Goal: Navigation & Orientation: Find specific page/section

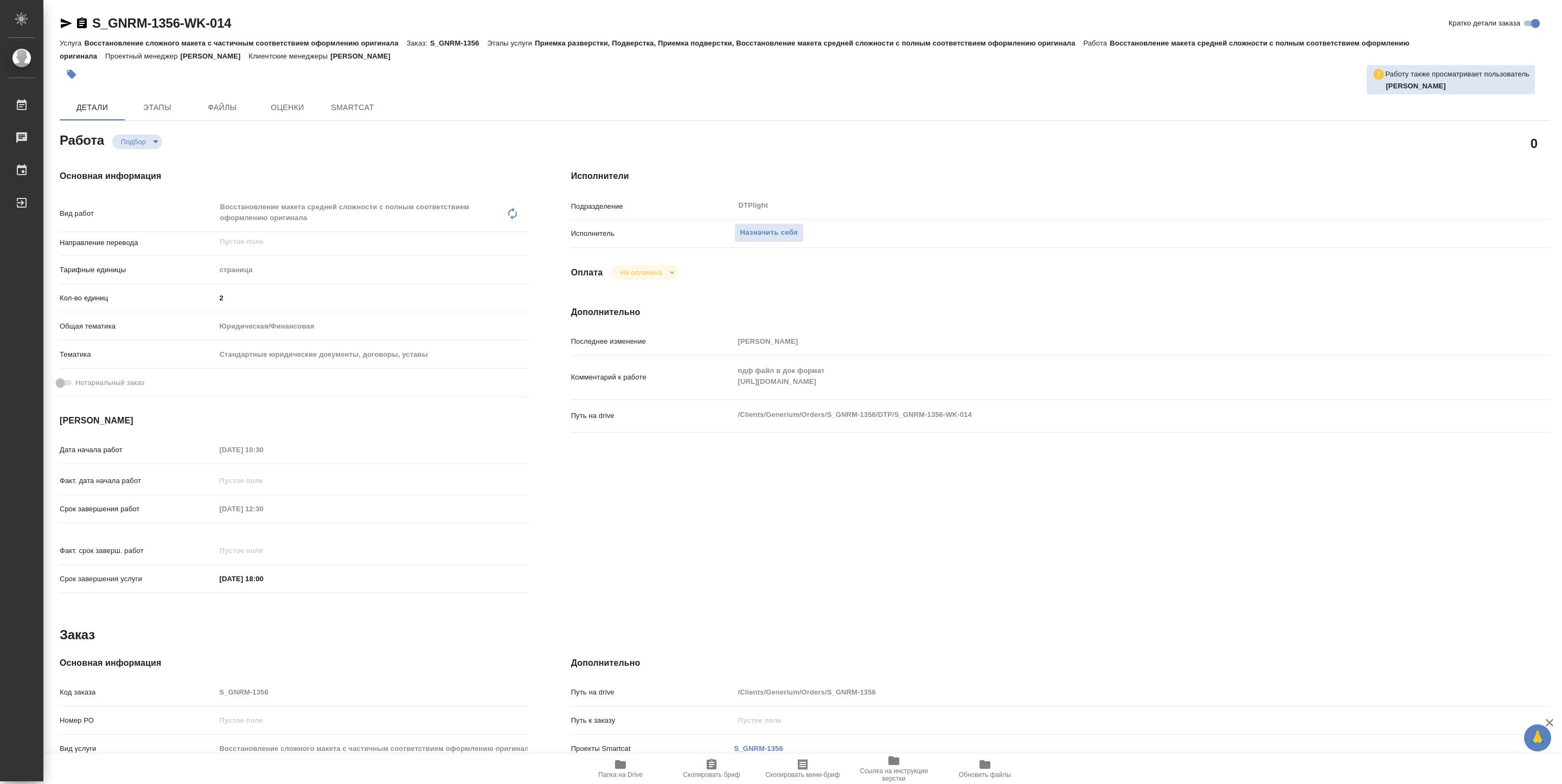
type textarea "x"
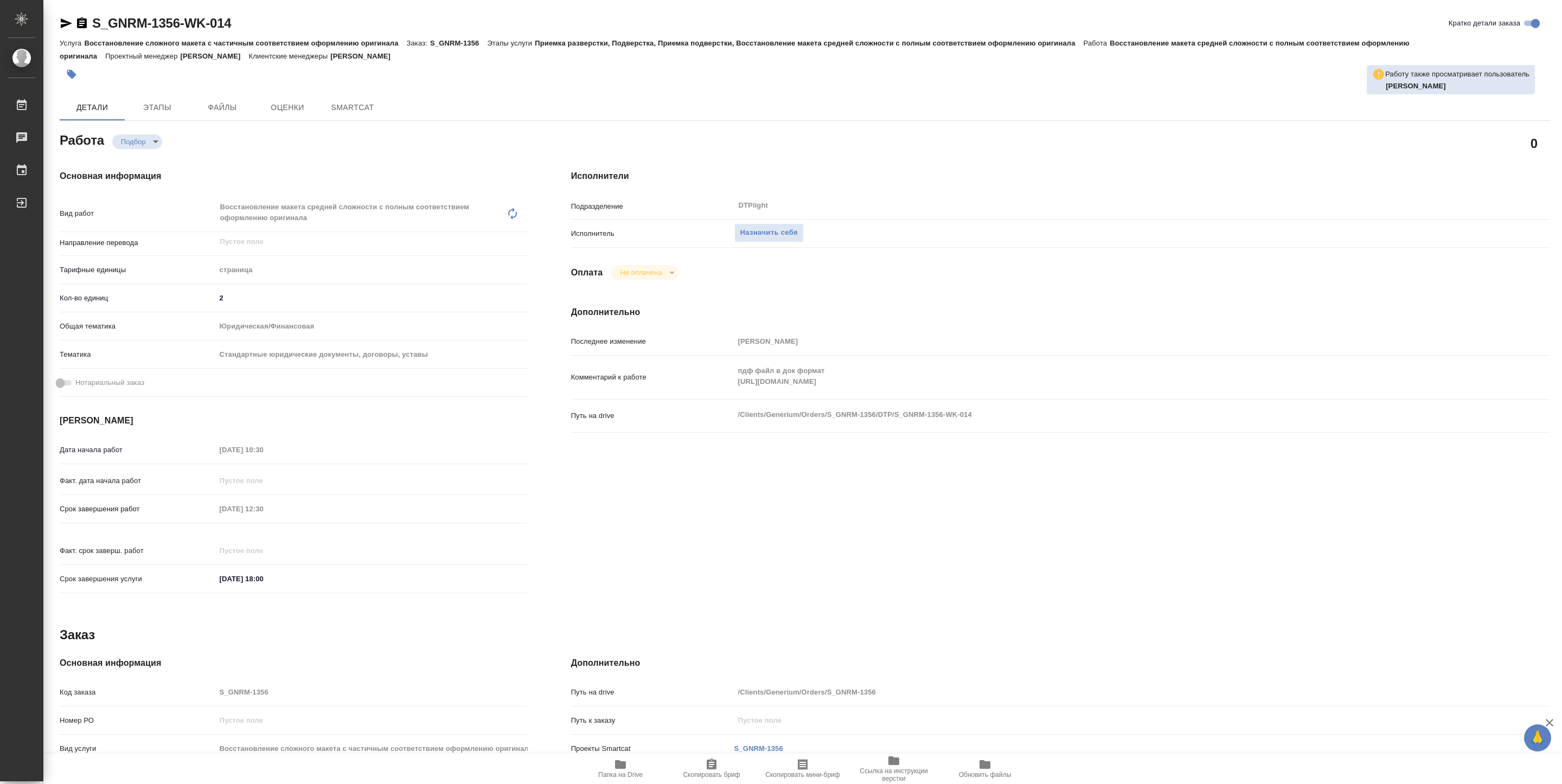
type textarea "x"
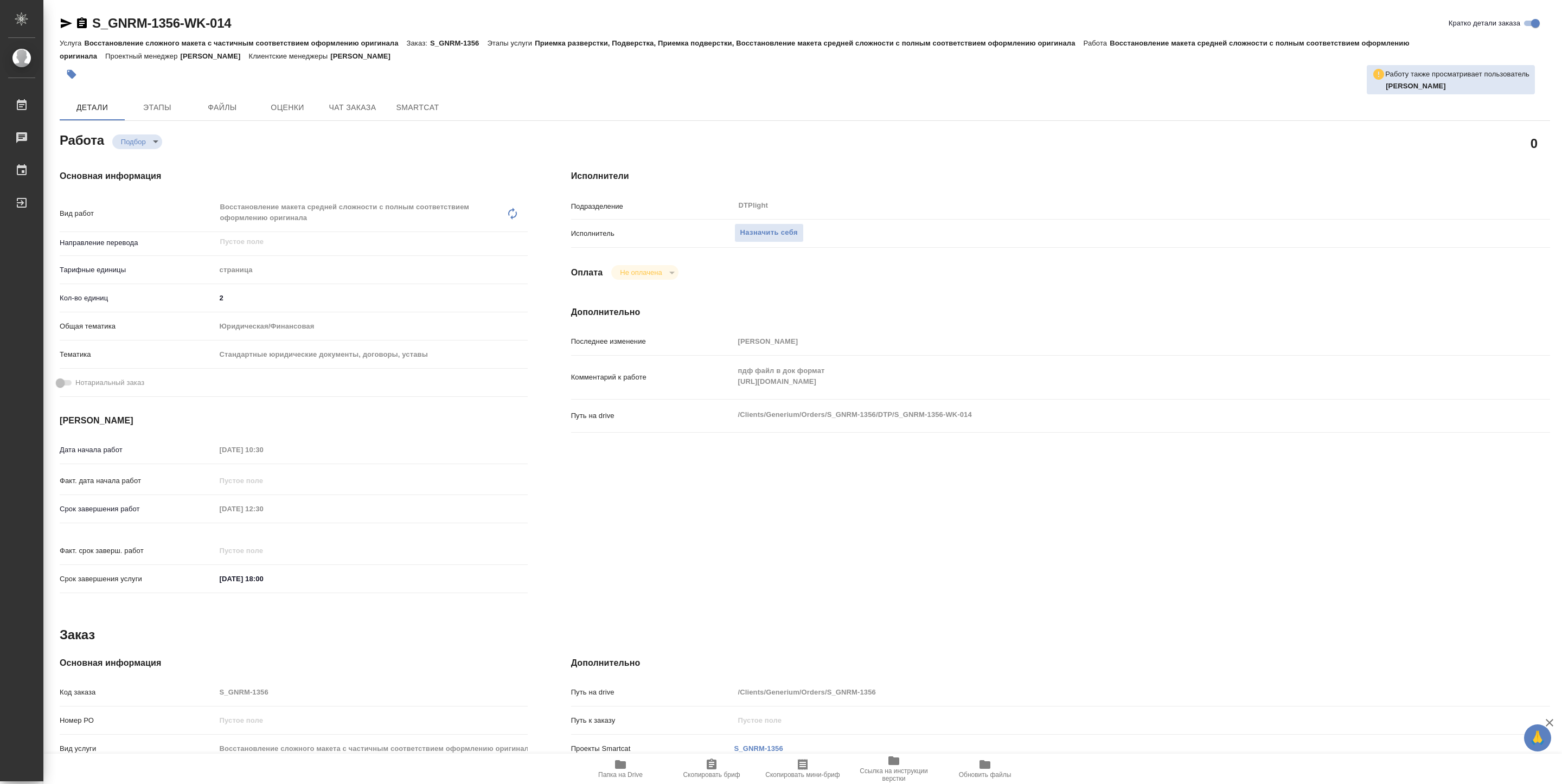
type textarea "x"
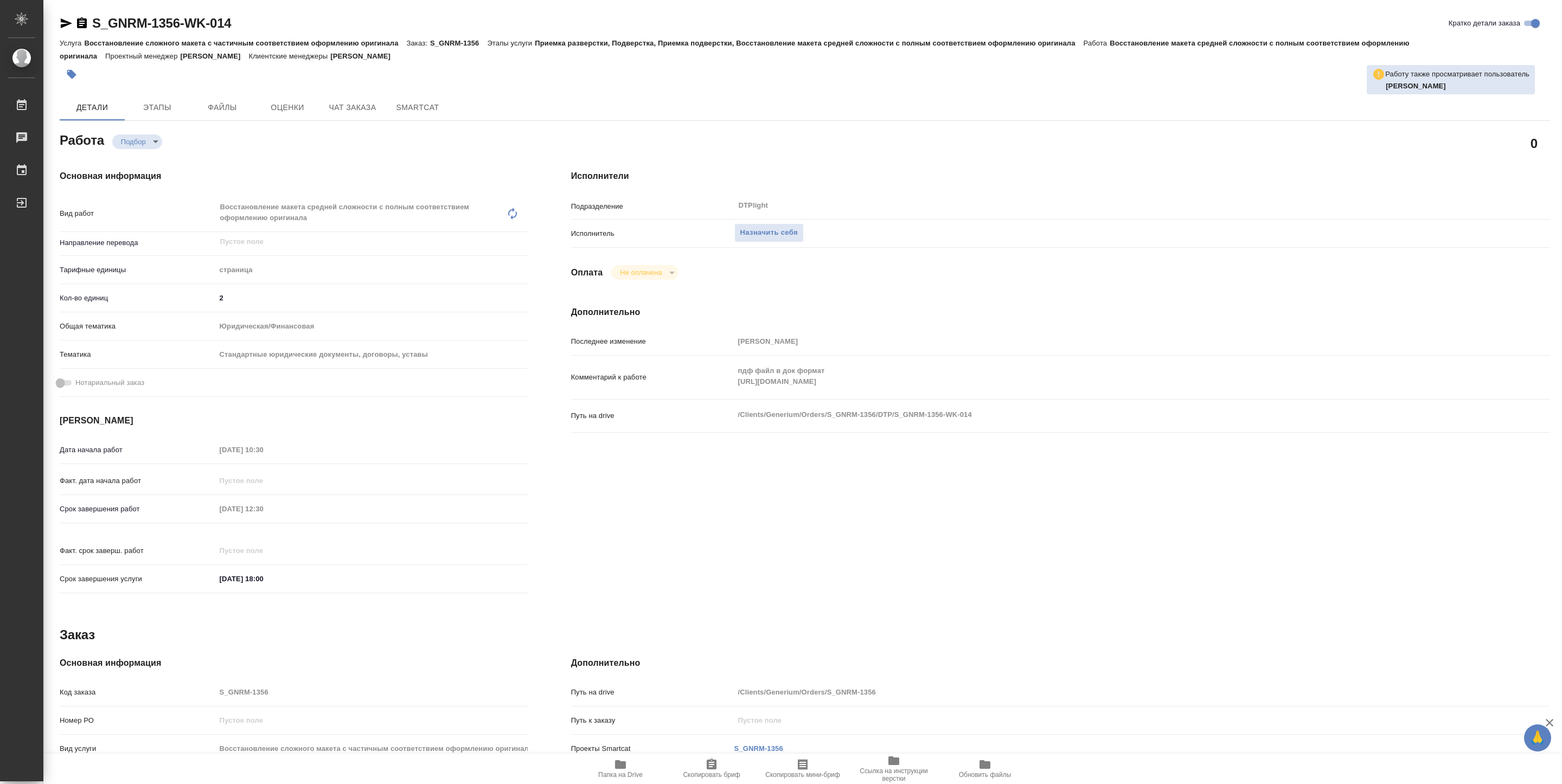
type textarea "x"
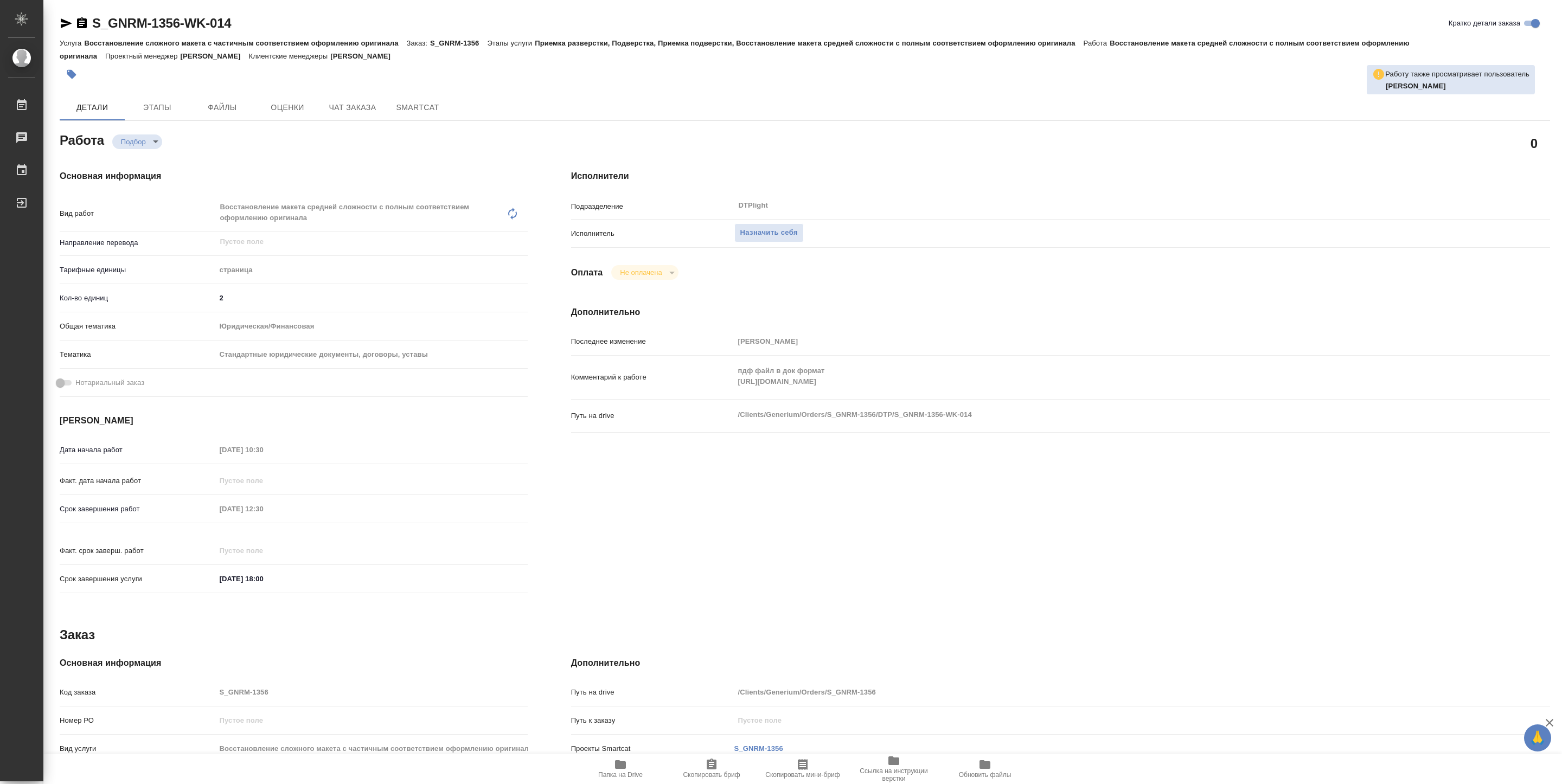
click at [617, 771] on span "Папка на Drive" at bounding box center [621, 775] width 45 height 8
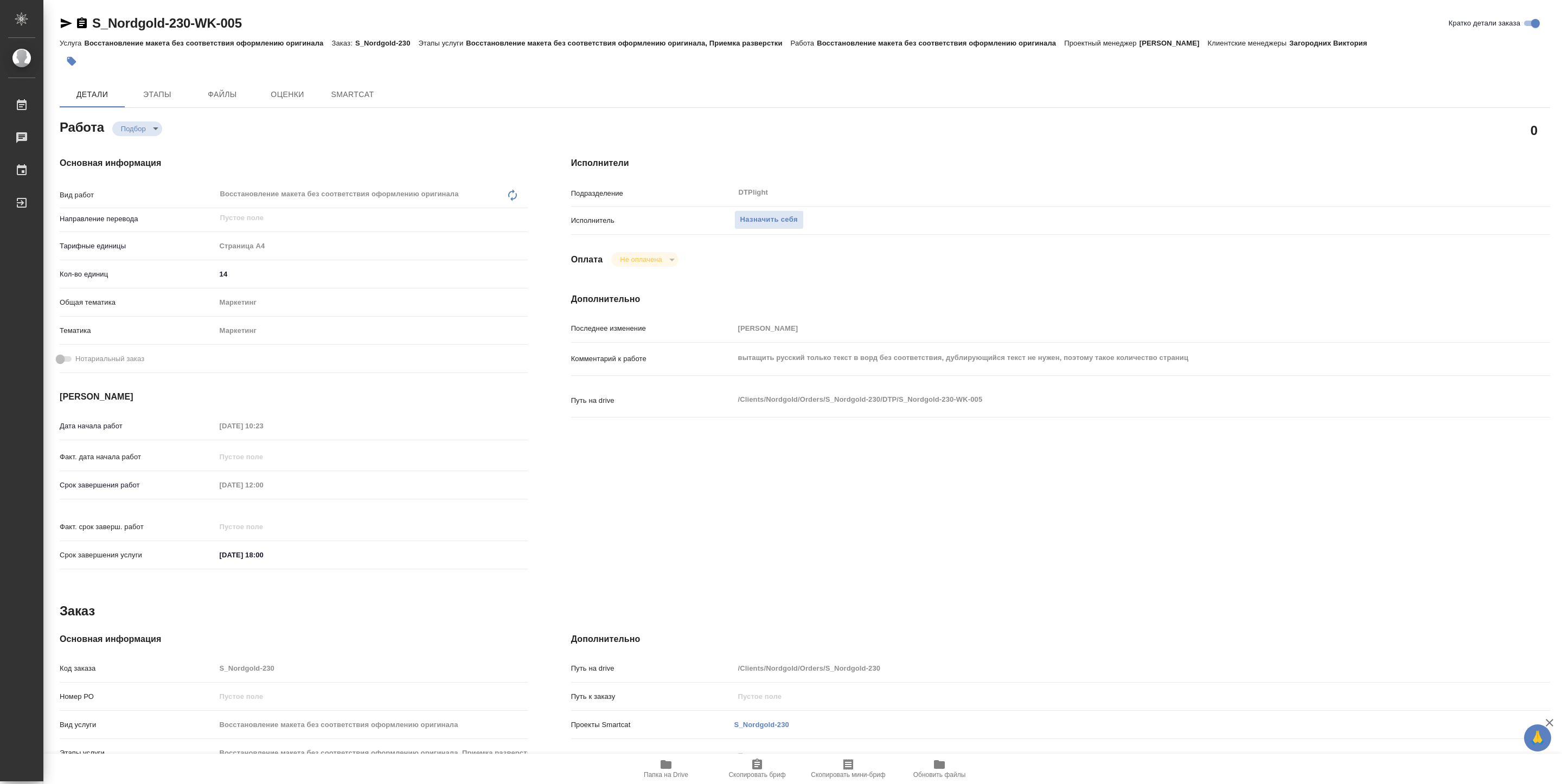
type textarea "x"
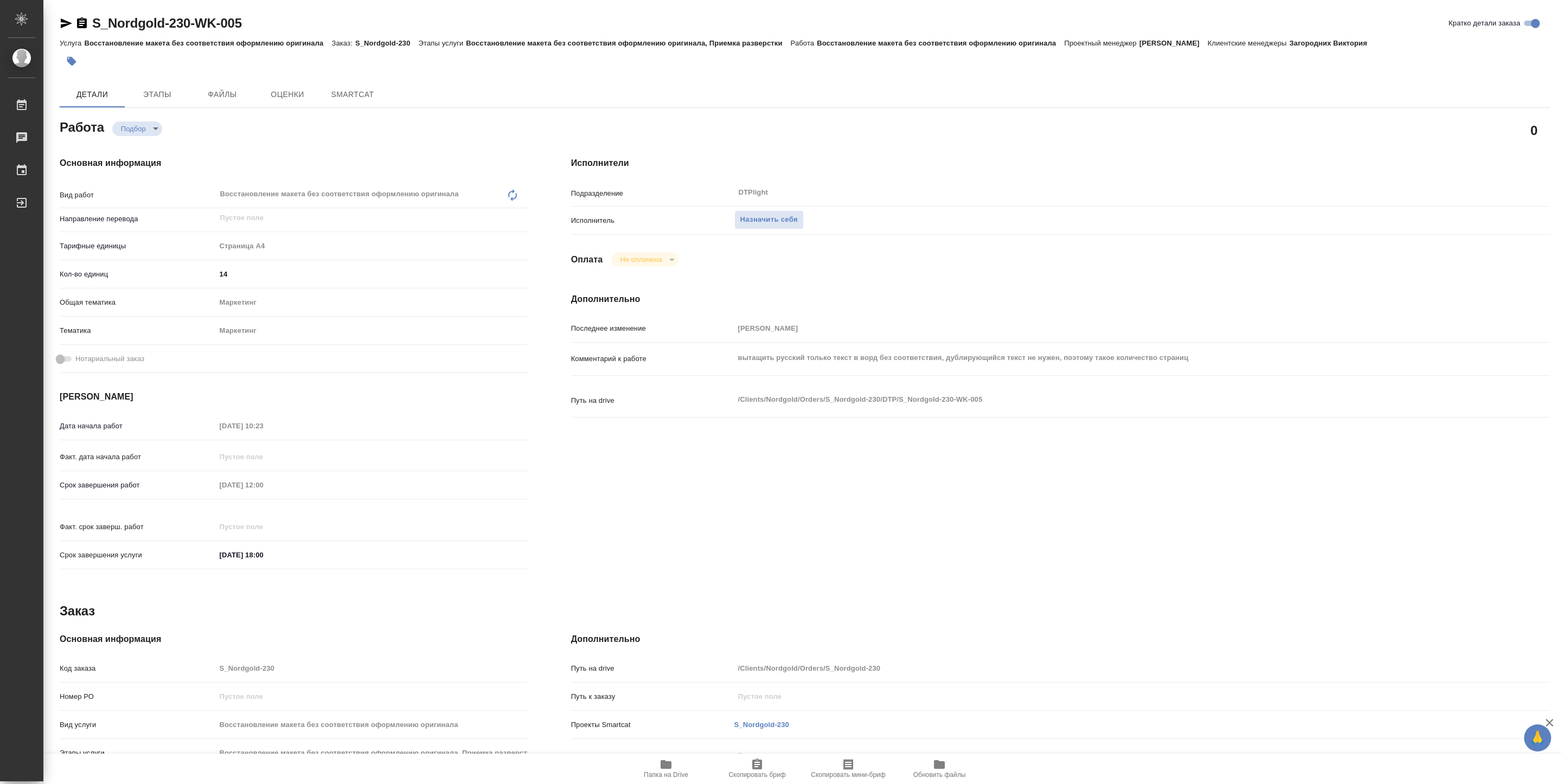
type textarea "x"
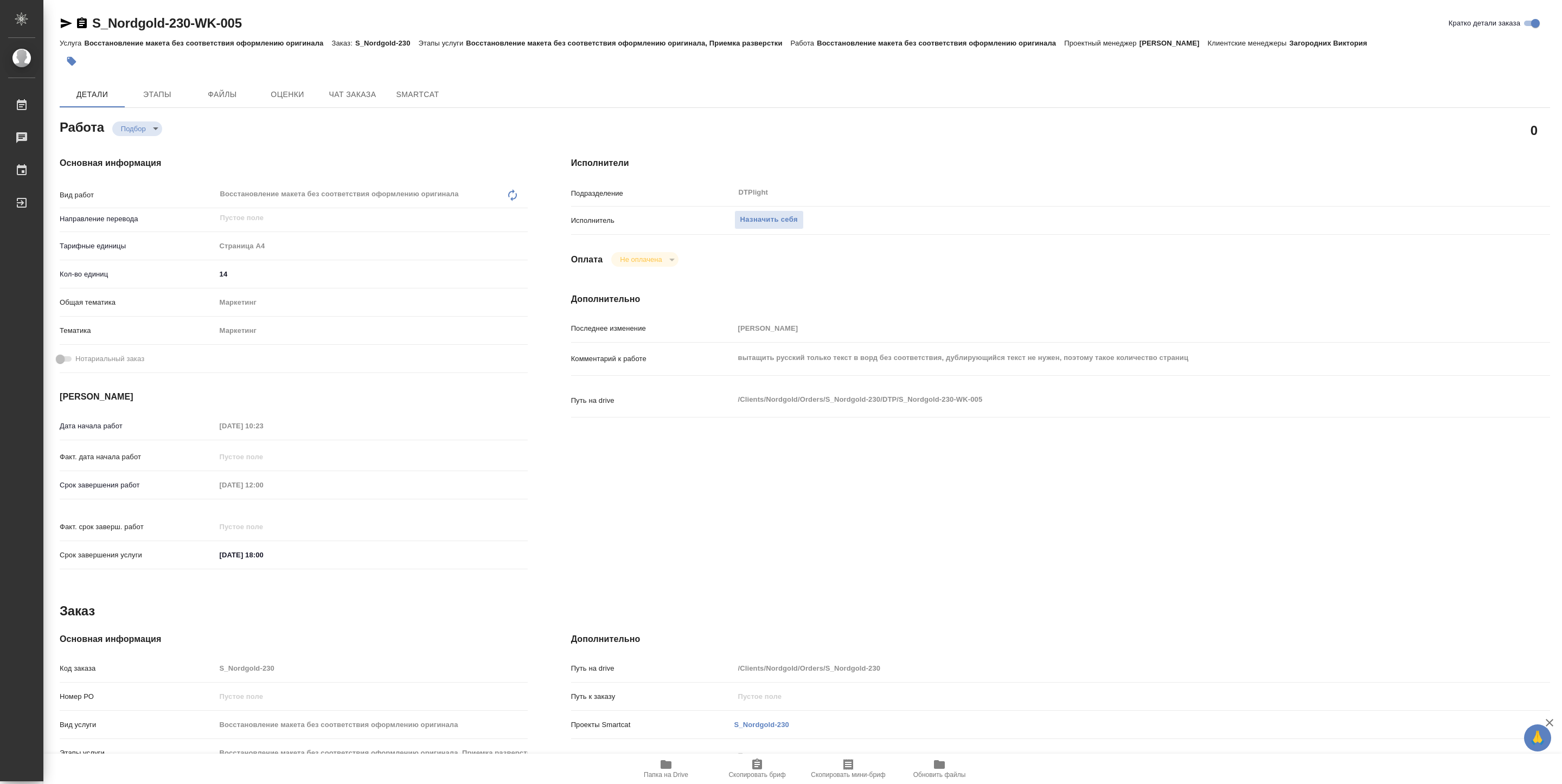
type textarea "x"
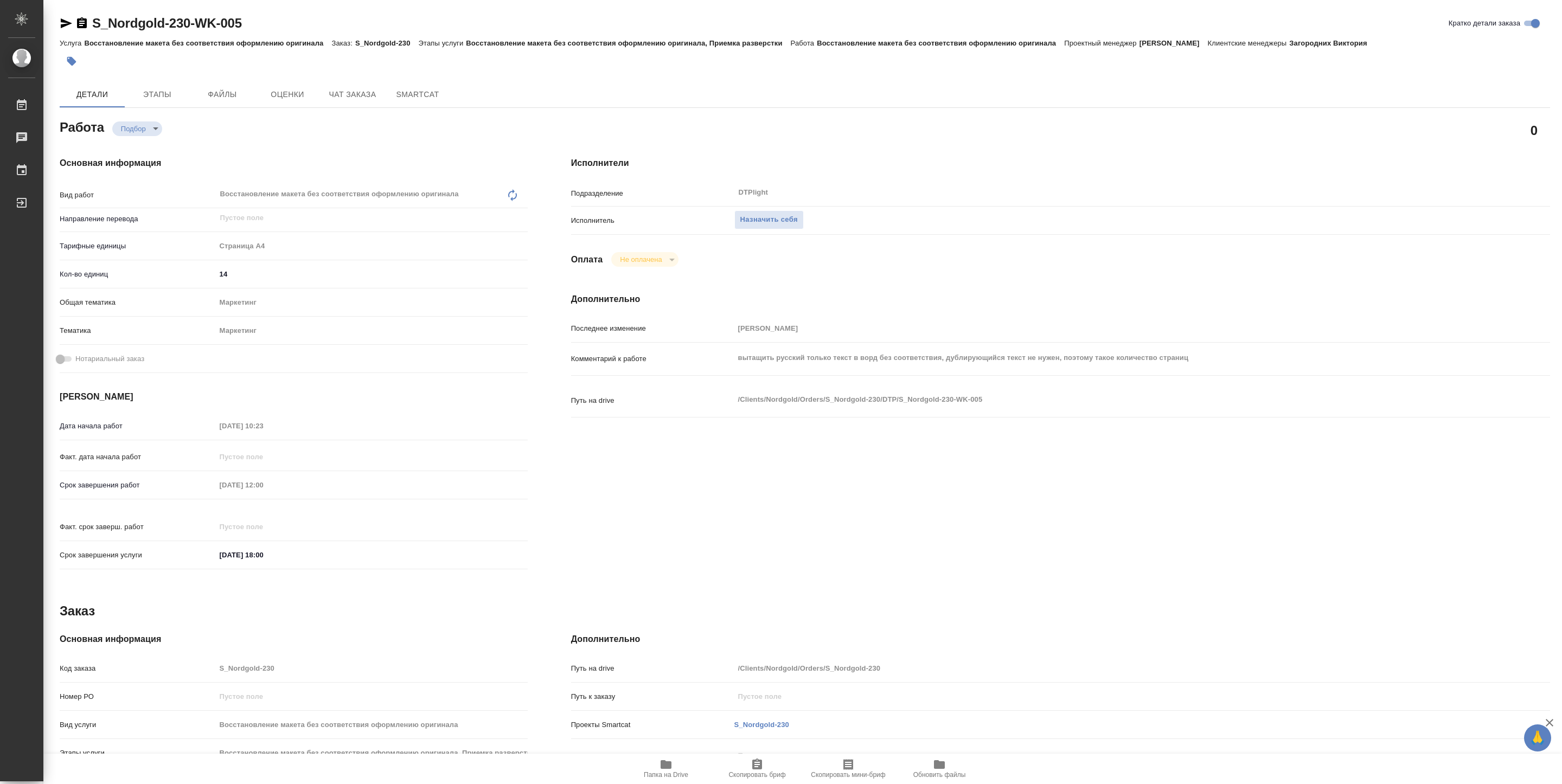
type textarea "x"
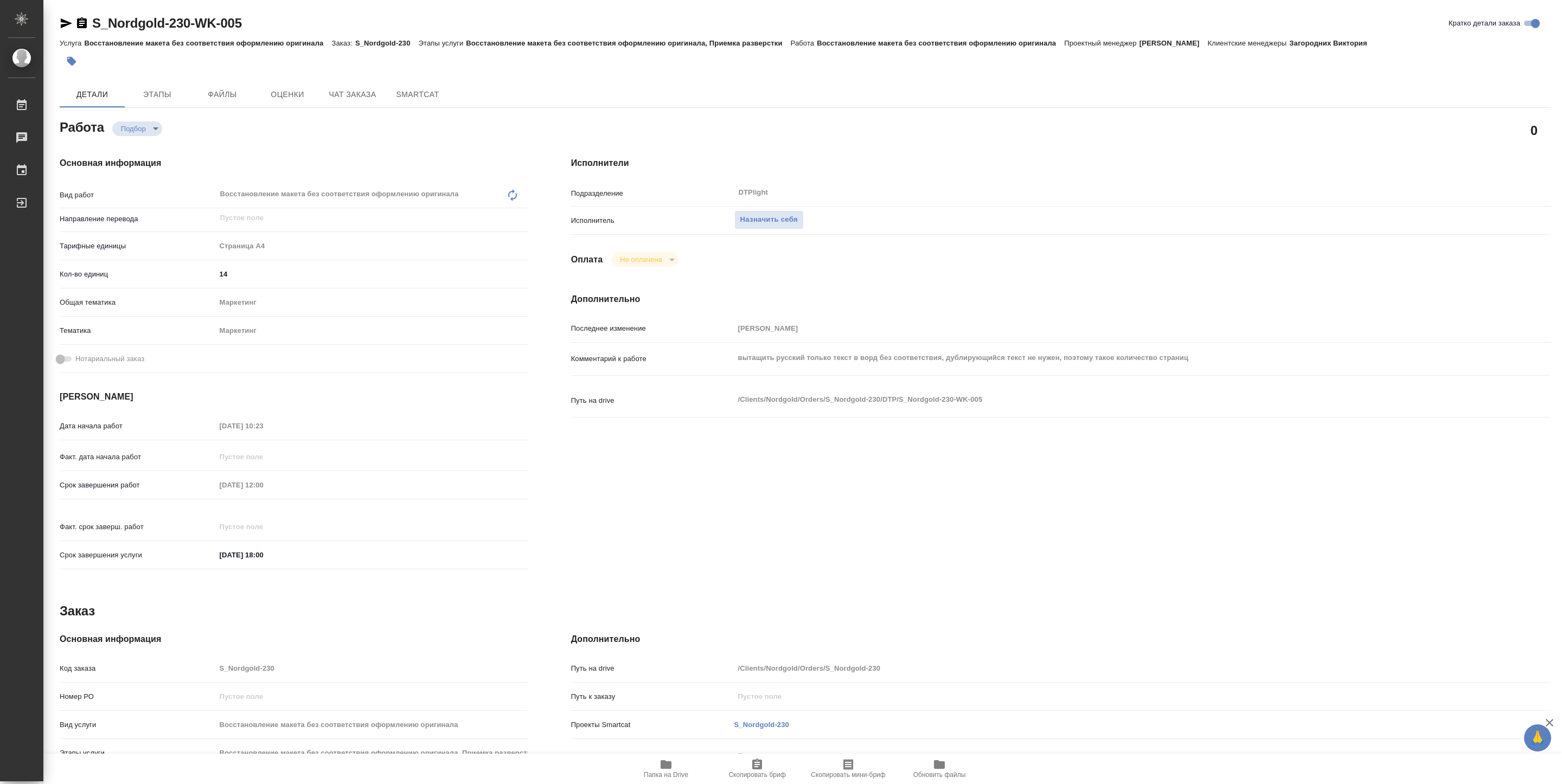
click at [661, 777] on span "Папка на Drive" at bounding box center [666, 775] width 45 height 8
type textarea "x"
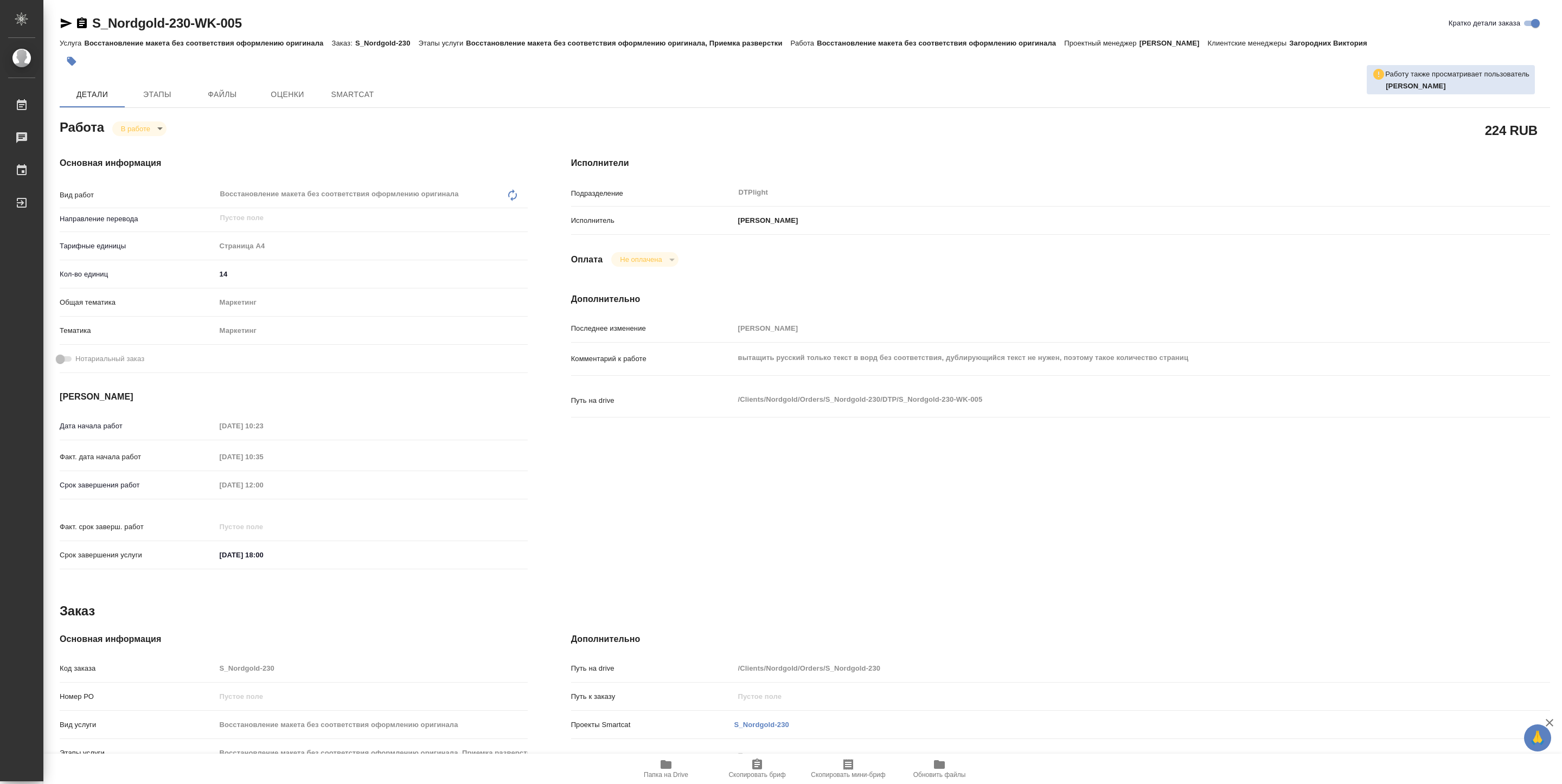
type textarea "x"
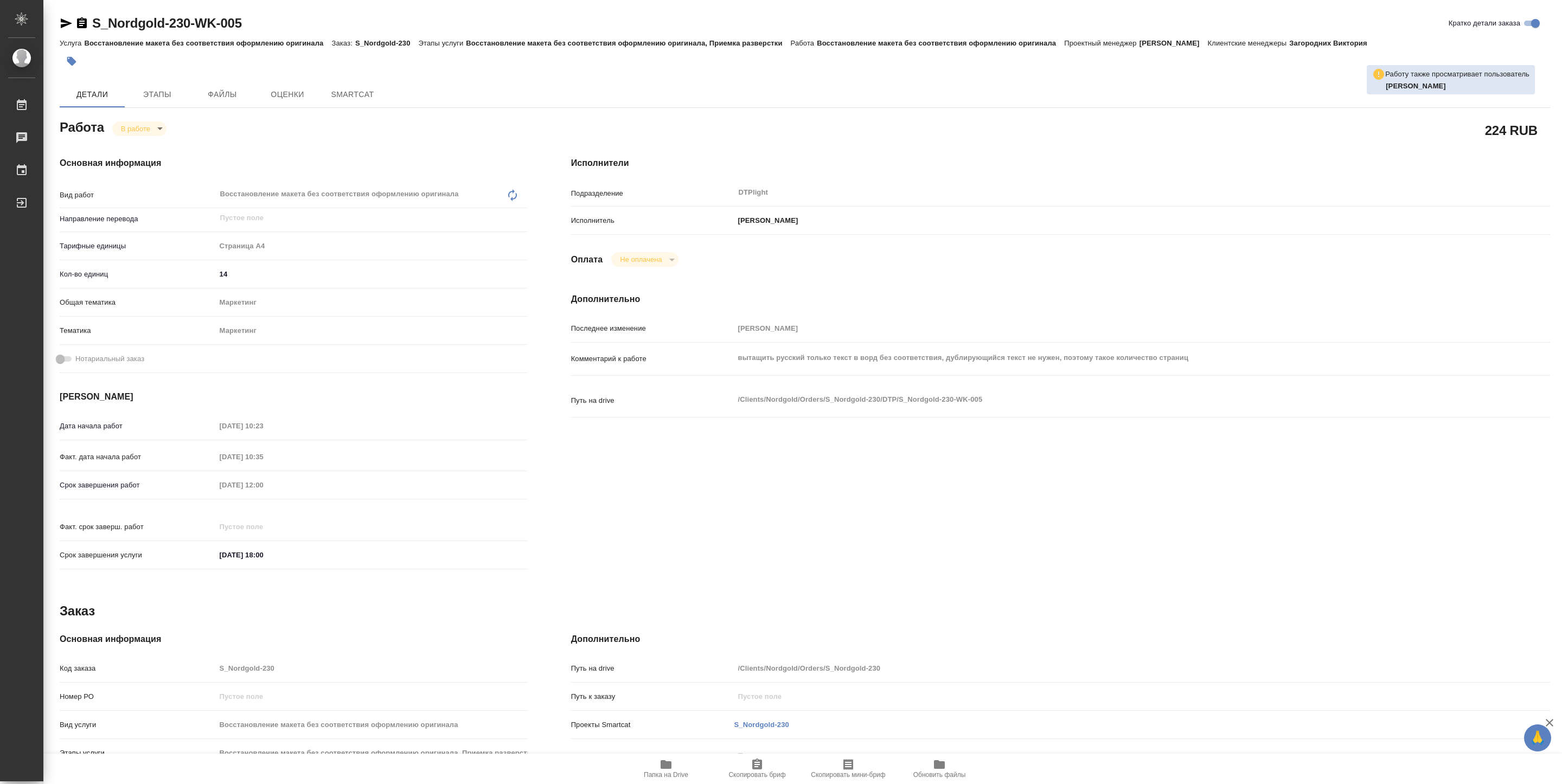
type textarea "x"
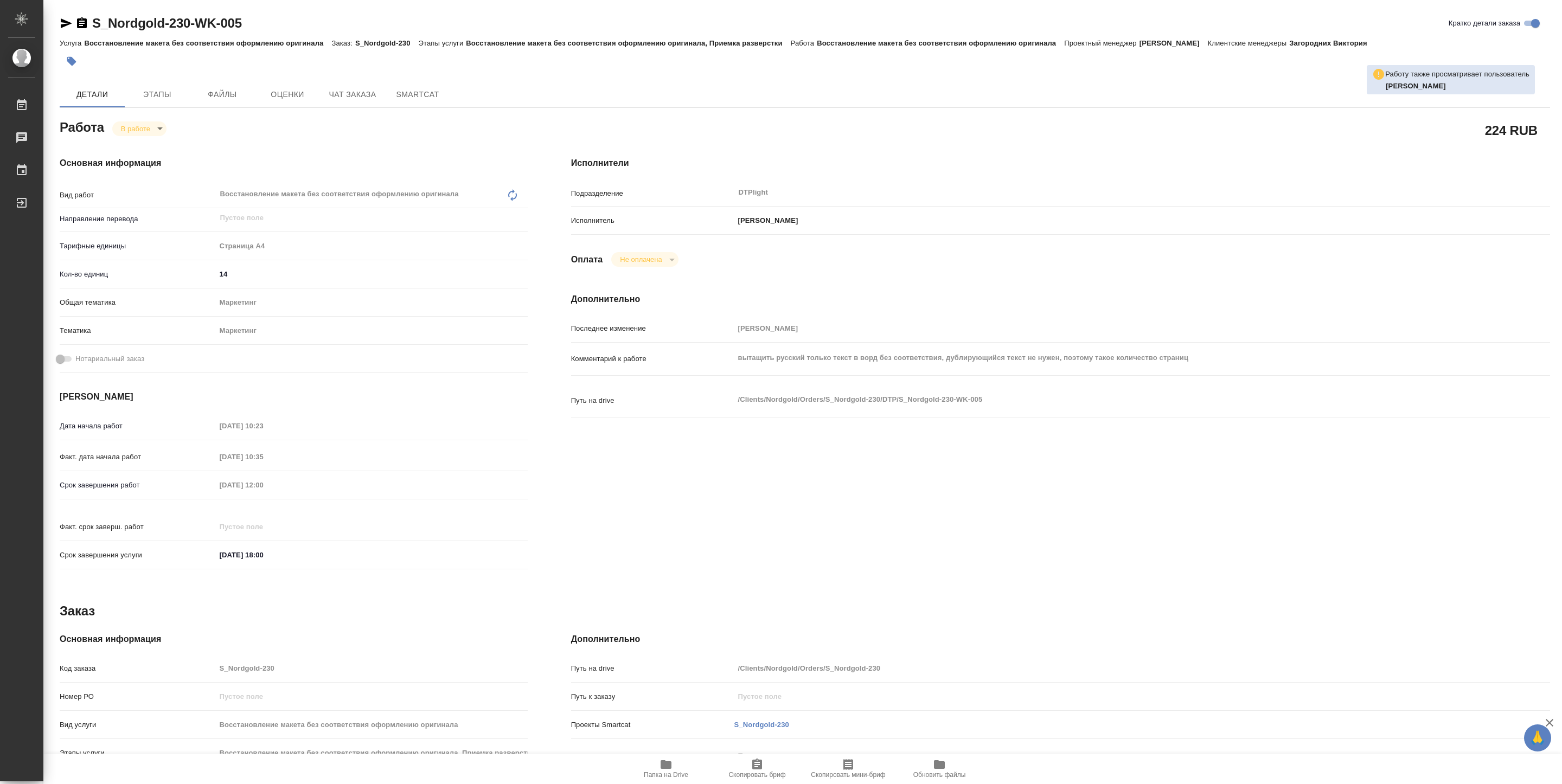
type textarea "x"
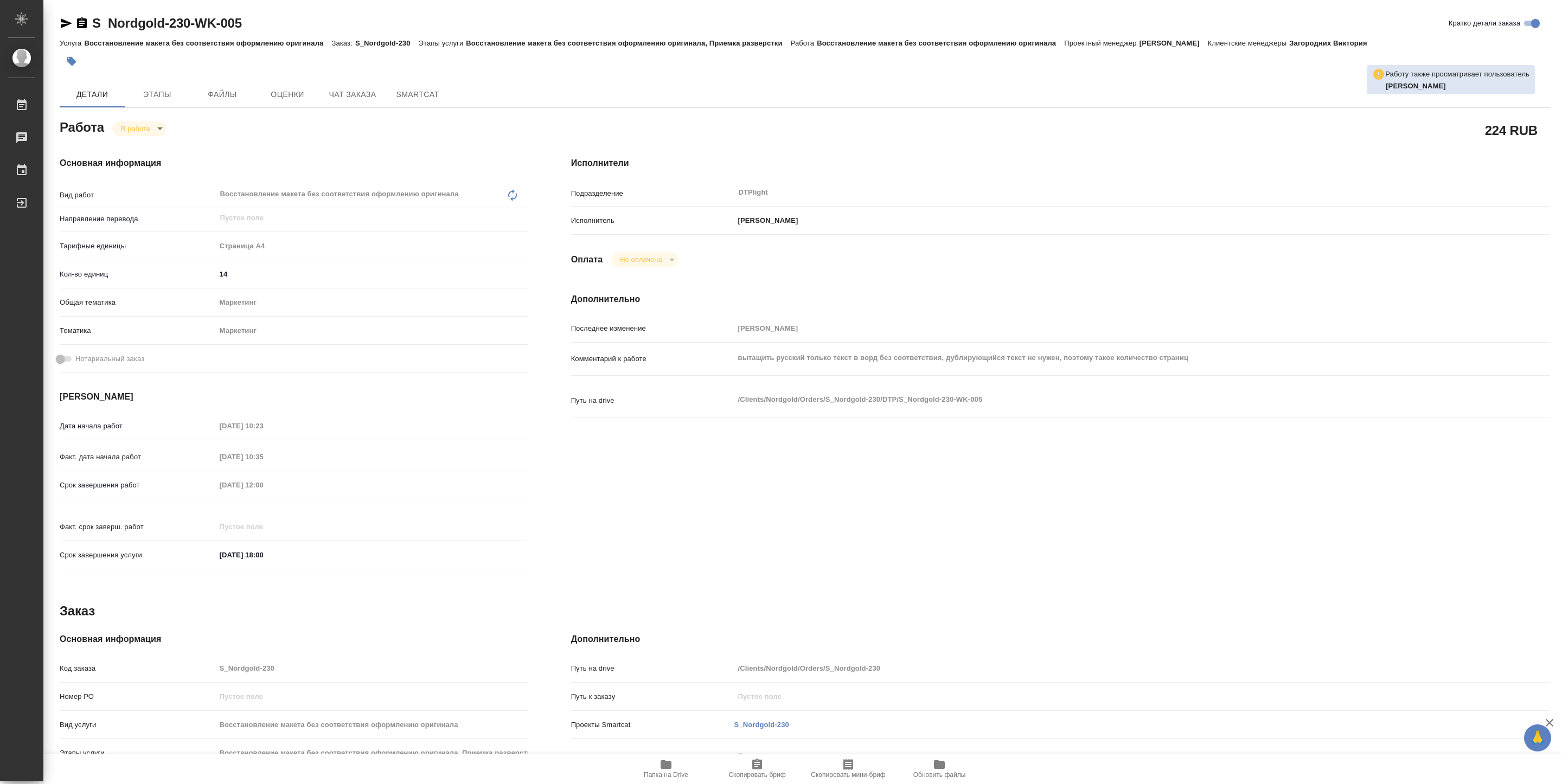
type textarea "x"
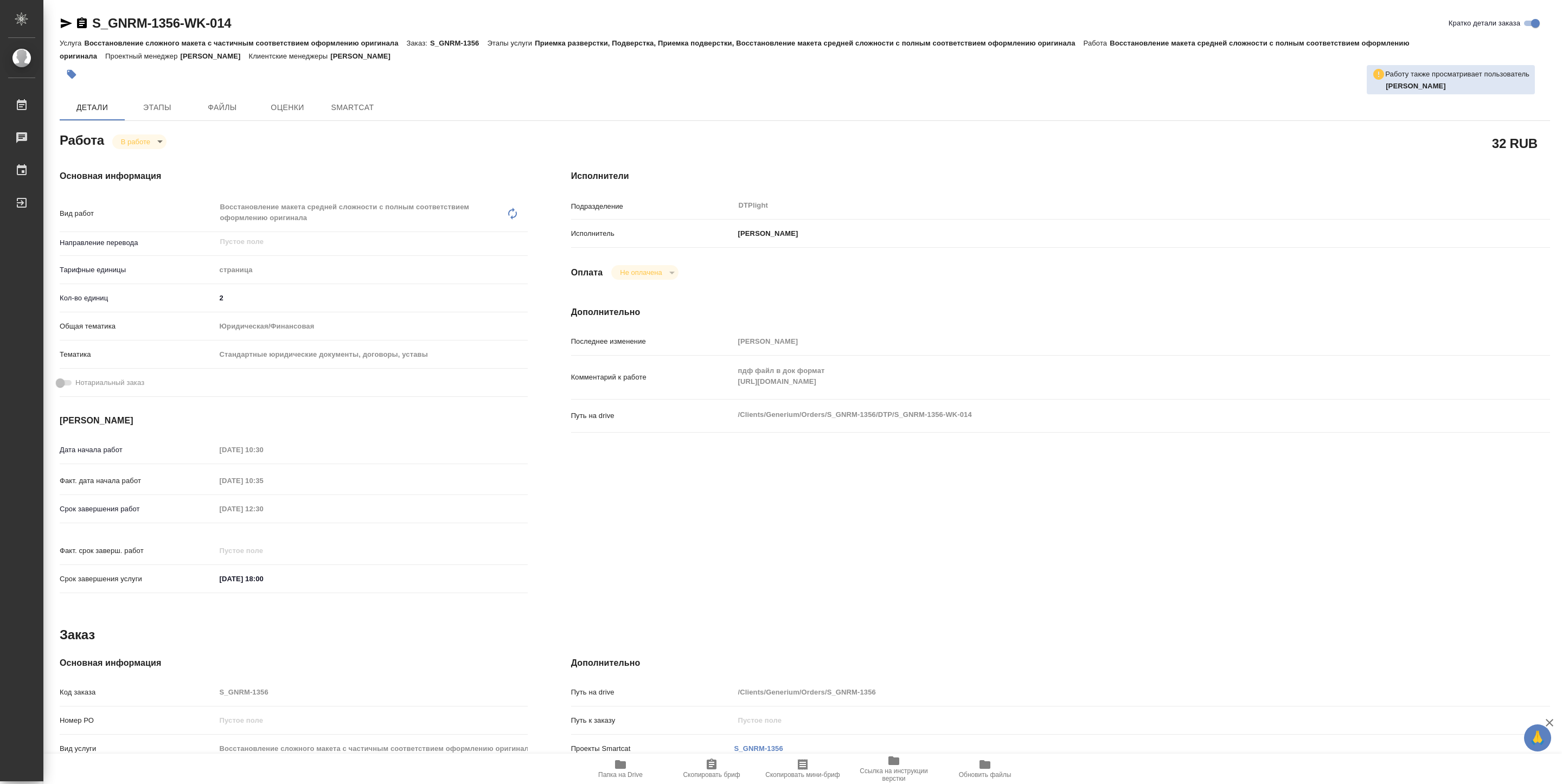
type textarea "x"
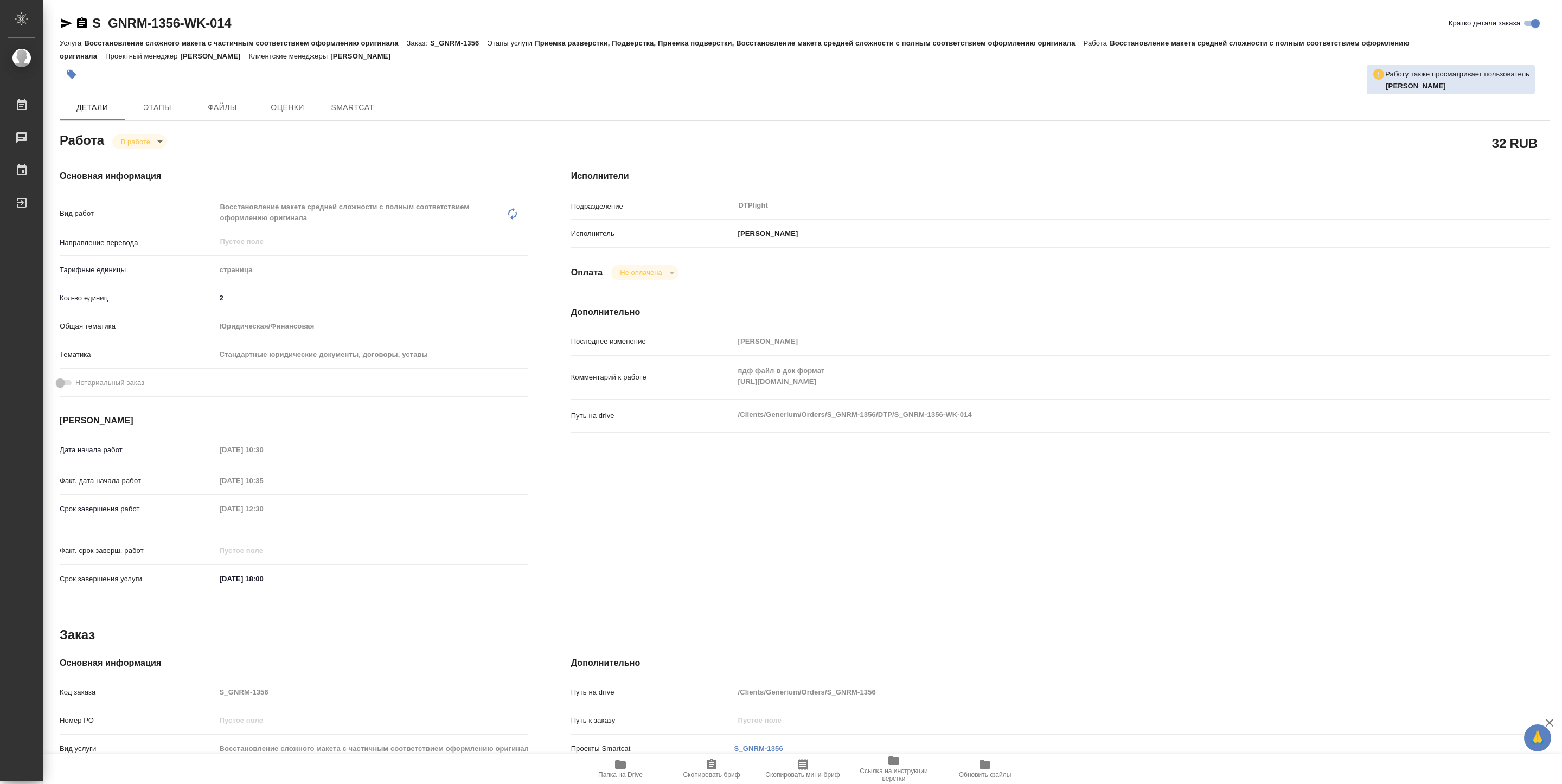
type textarea "x"
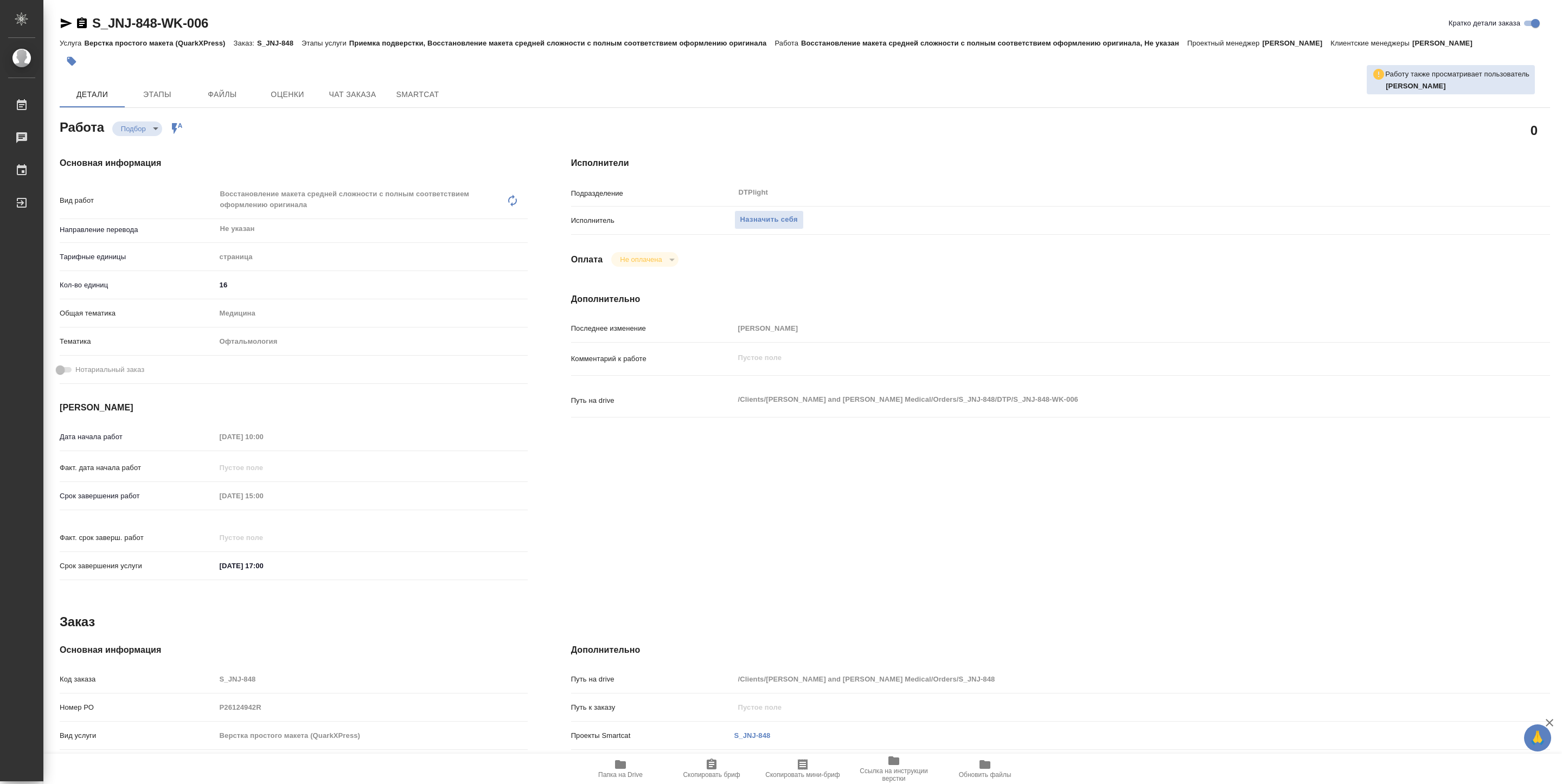
click at [618, 760] on icon "button" at bounding box center [620, 764] width 11 height 9
type textarea "x"
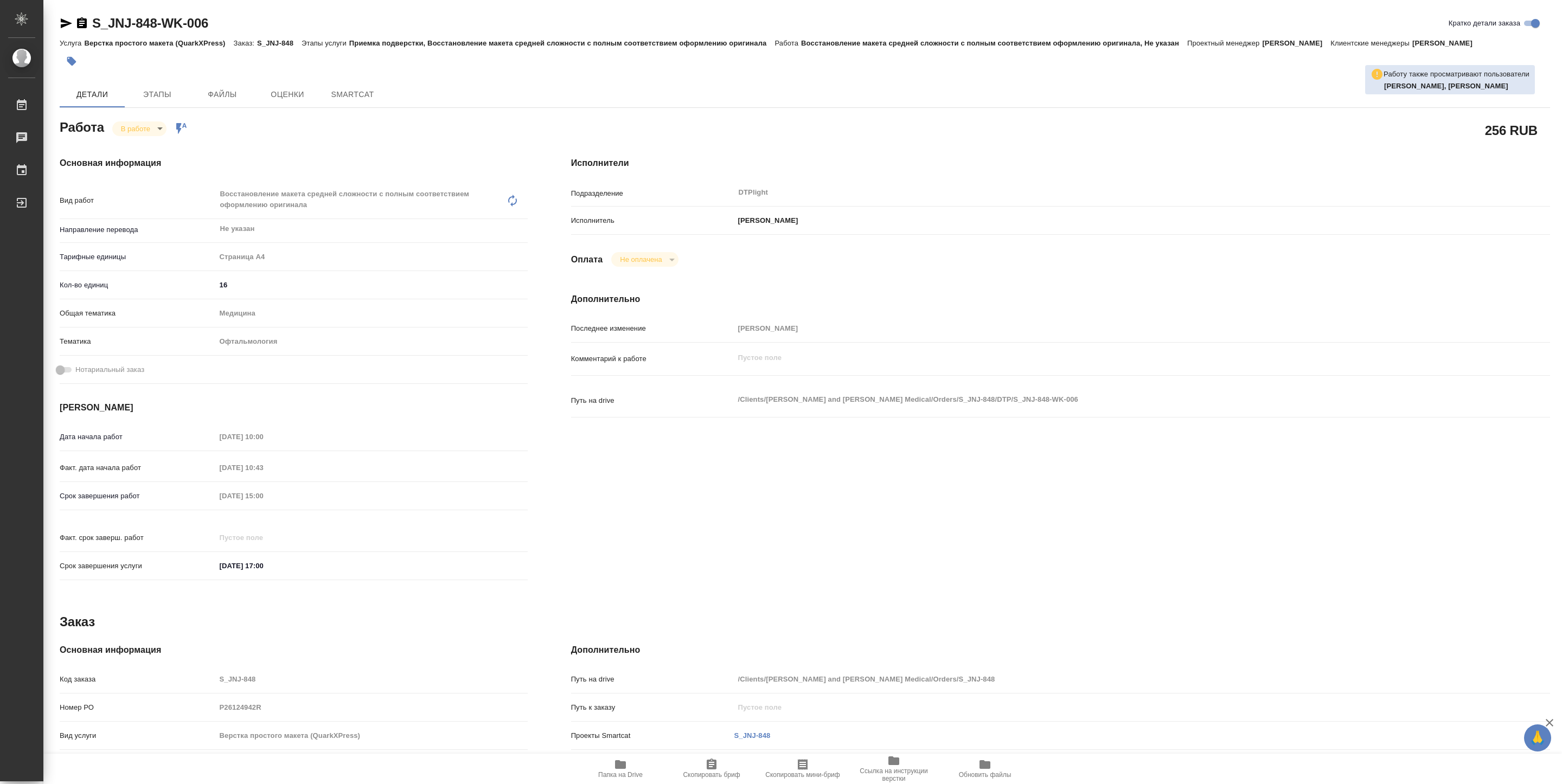
type textarea "x"
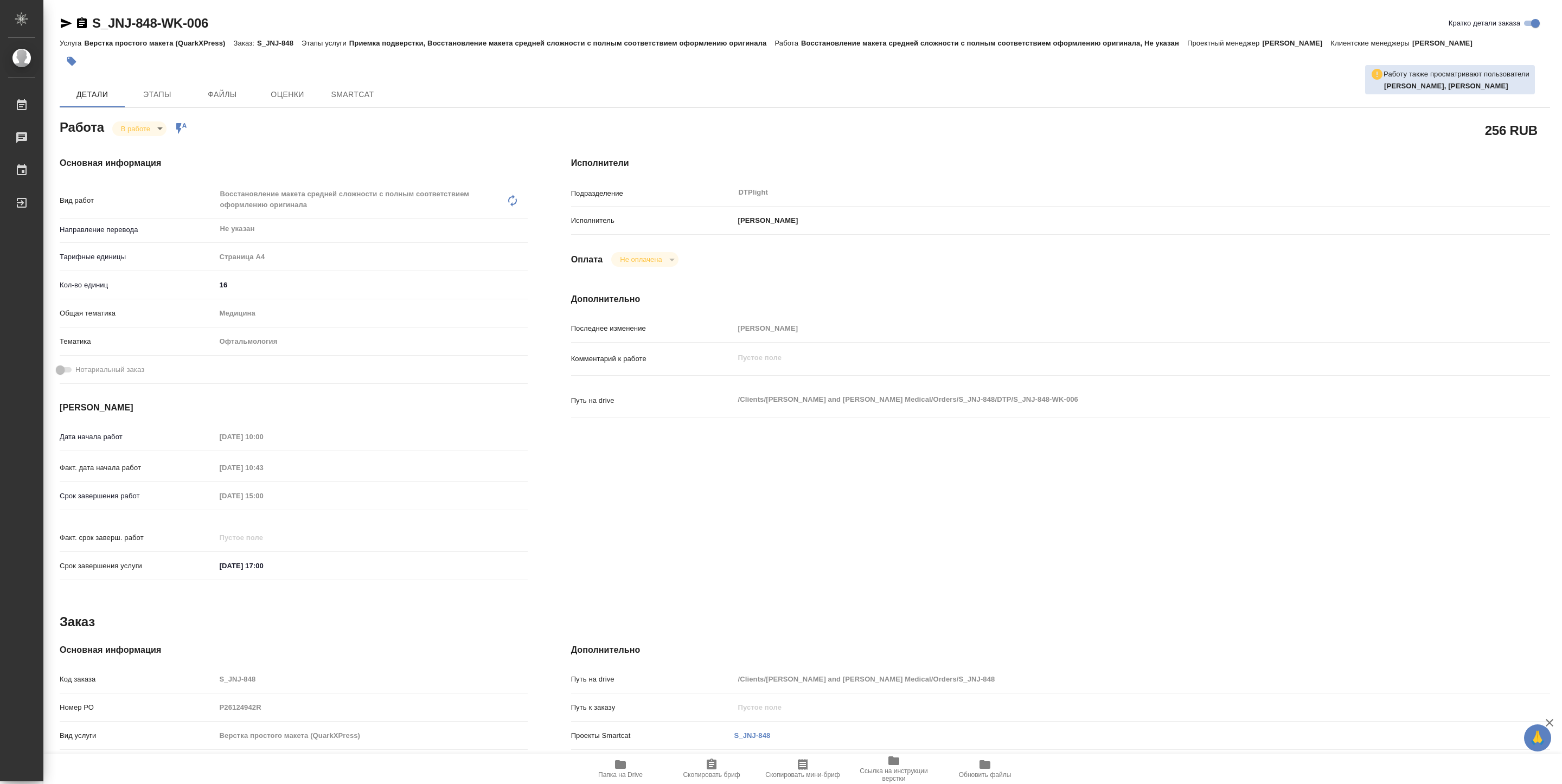
type textarea "x"
